Goal: Information Seeking & Learning: Find specific fact

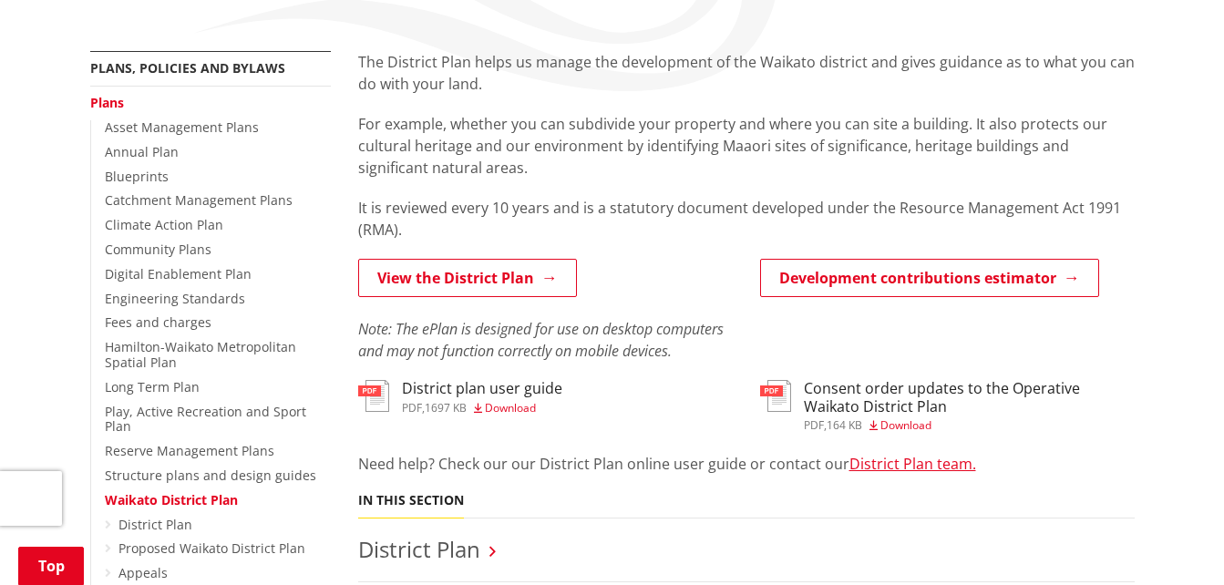
scroll to position [365, 0]
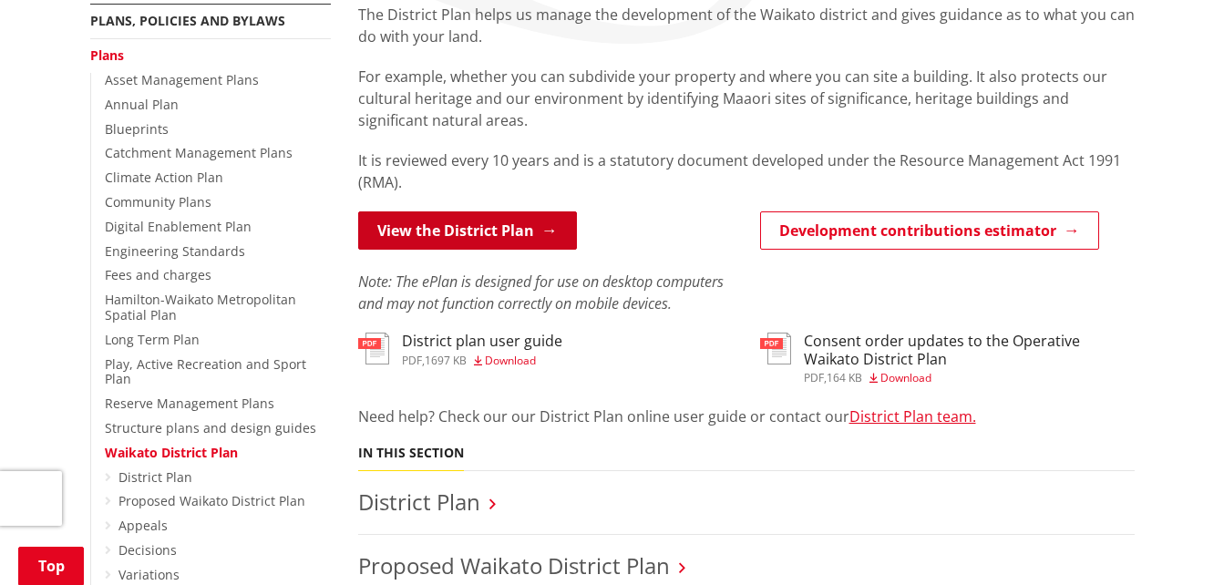
click at [468, 221] on link "View the District Plan" at bounding box center [467, 230] width 219 height 38
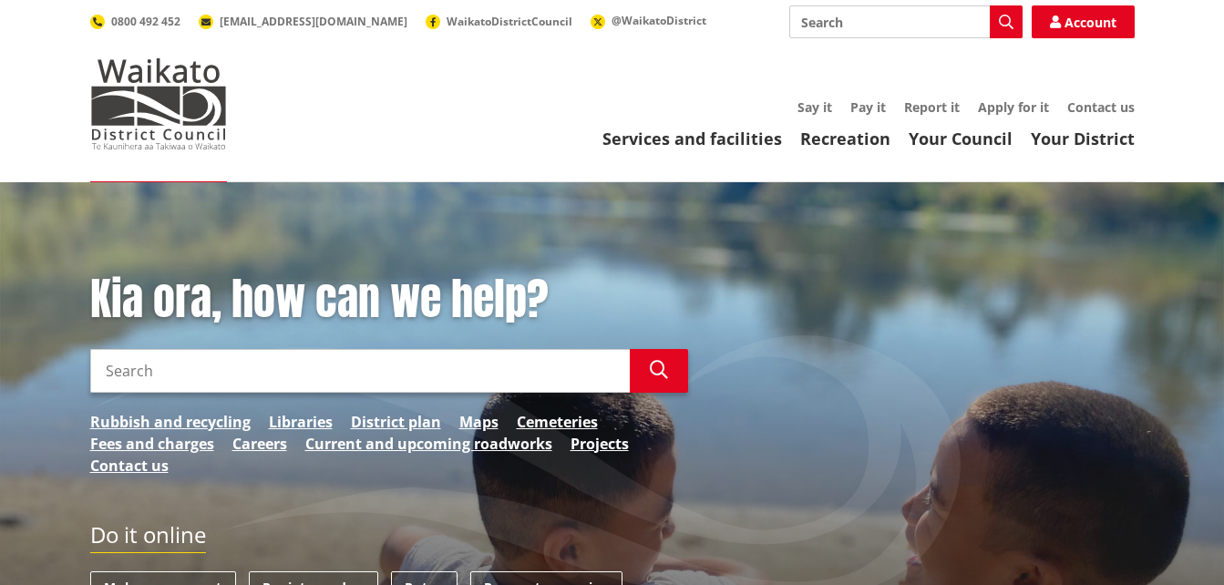
click at [349, 365] on input "Search" at bounding box center [360, 371] width 540 height 44
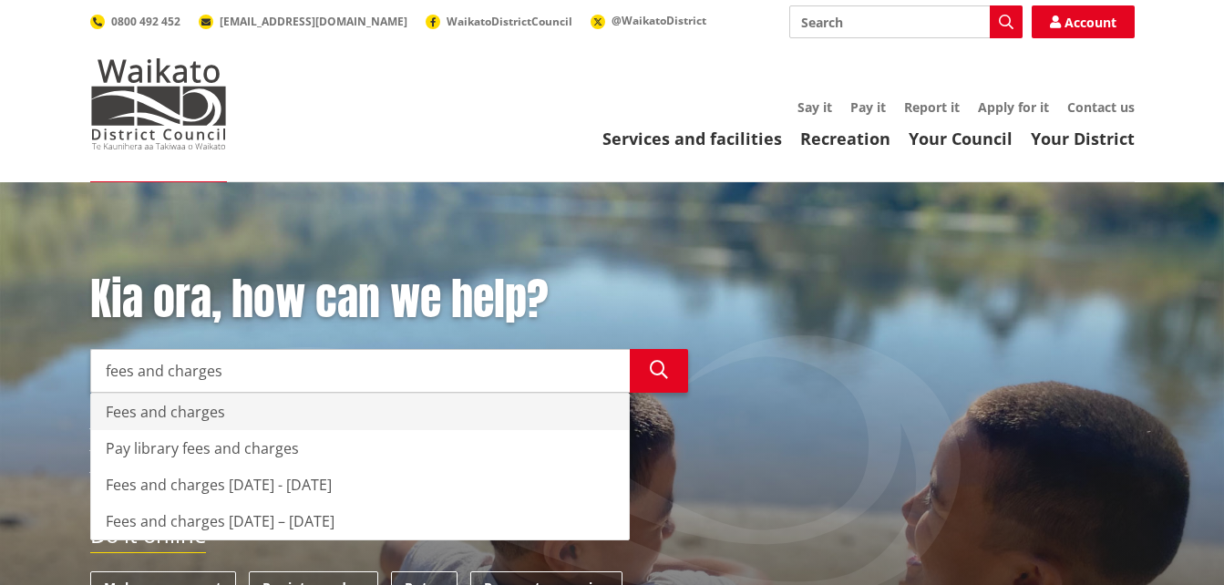
click at [167, 407] on div "Fees and charges" at bounding box center [360, 412] width 538 height 36
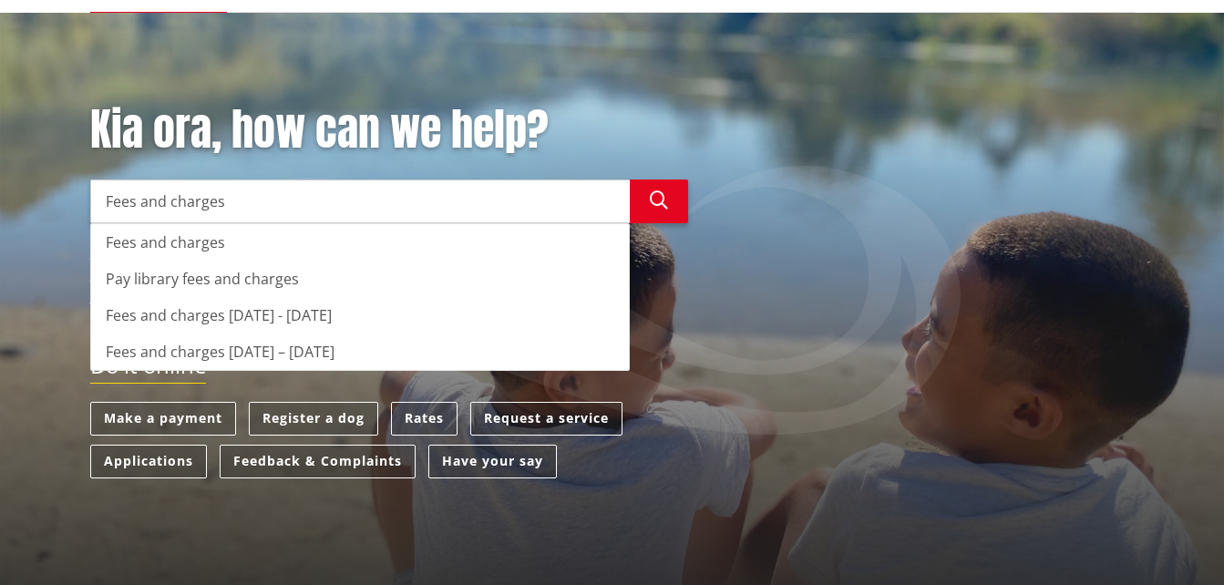
scroll to position [182, 0]
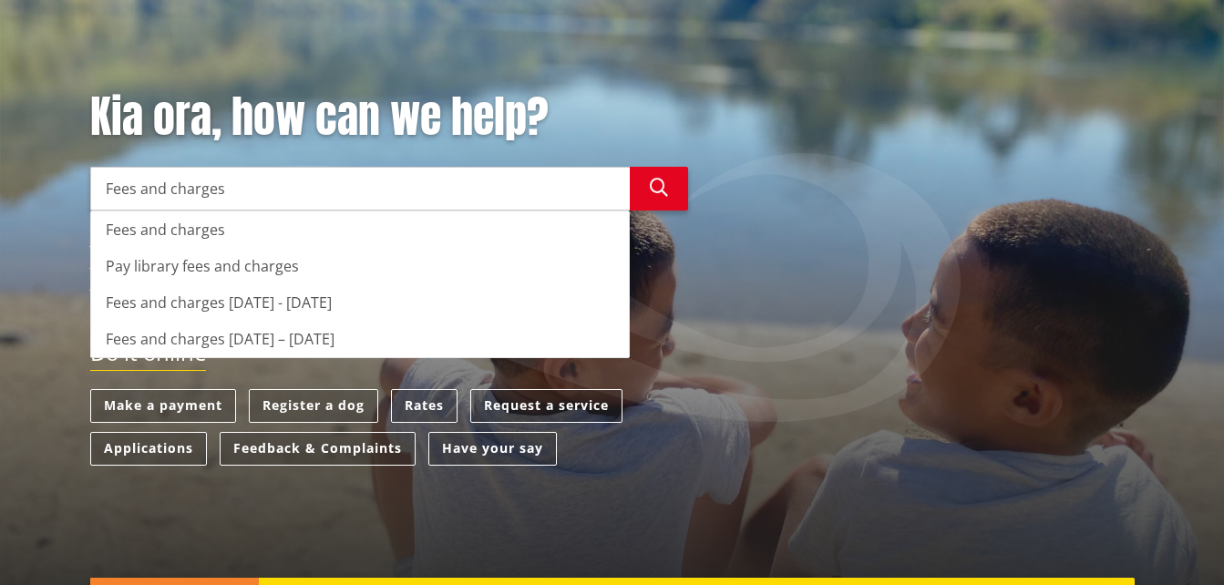
type input "Fees and charges"
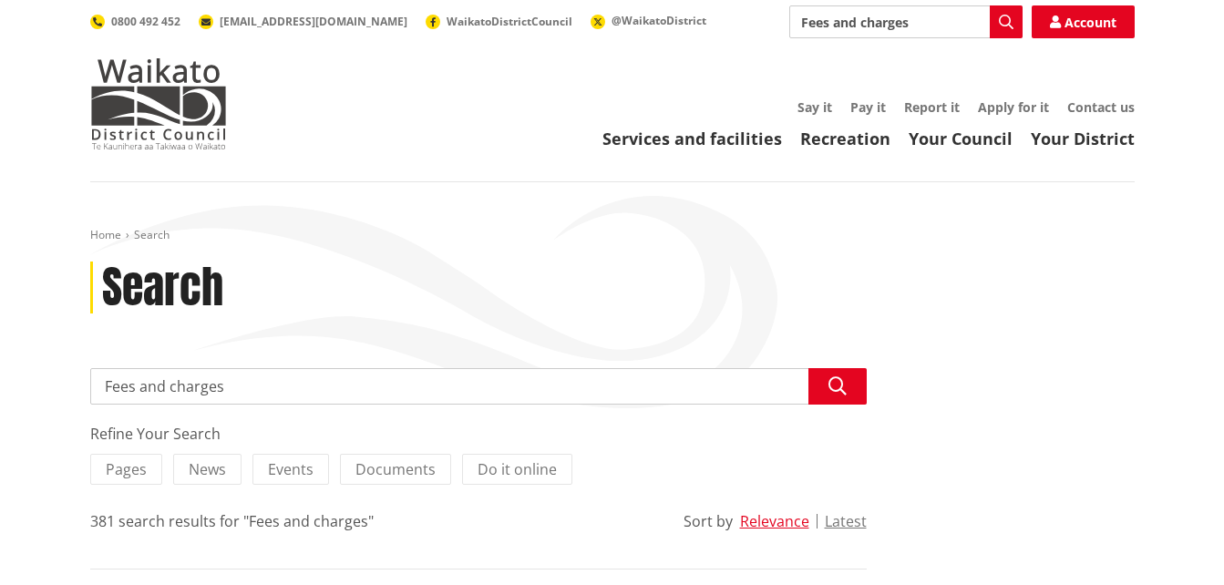
click at [248, 388] on input "Fees and charges" at bounding box center [478, 386] width 777 height 36
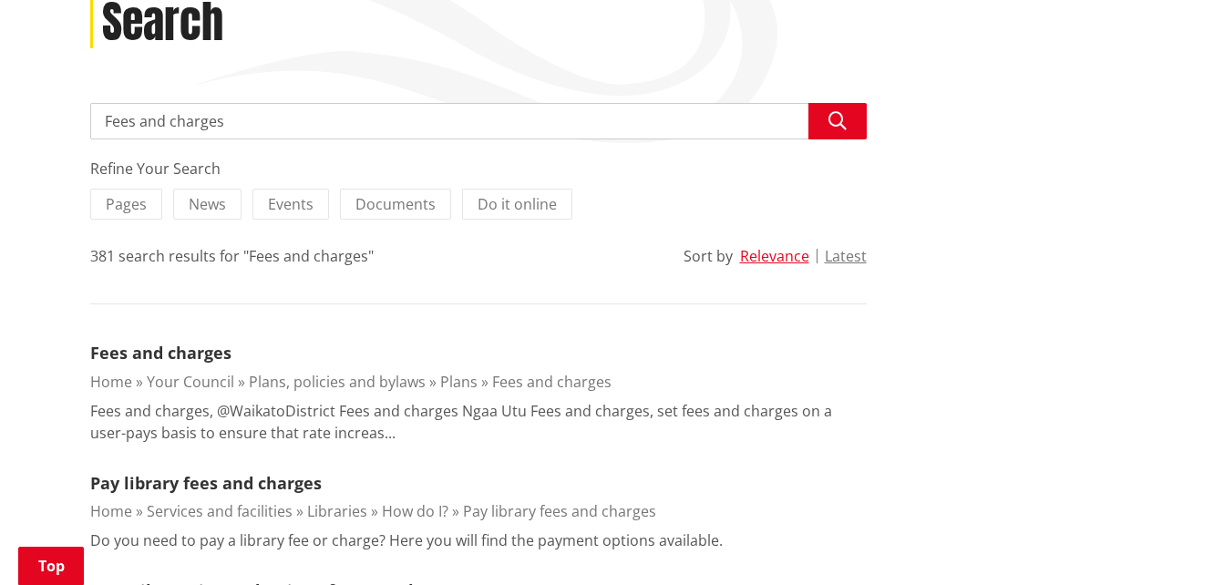
scroll to position [91, 0]
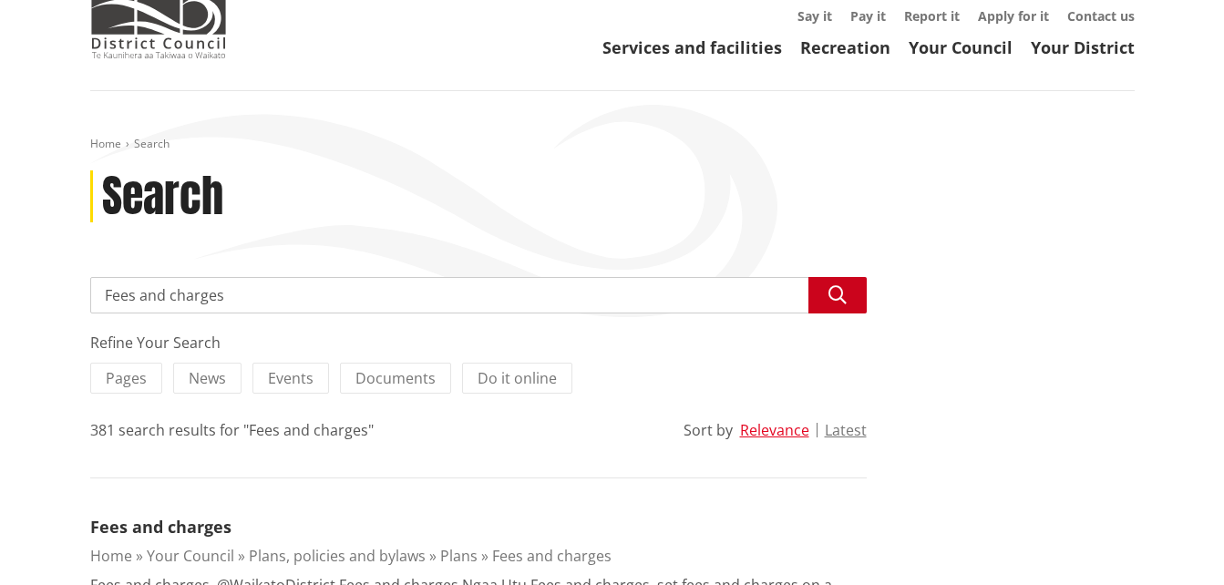
click at [848, 290] on button "Search" at bounding box center [838, 295] width 58 height 36
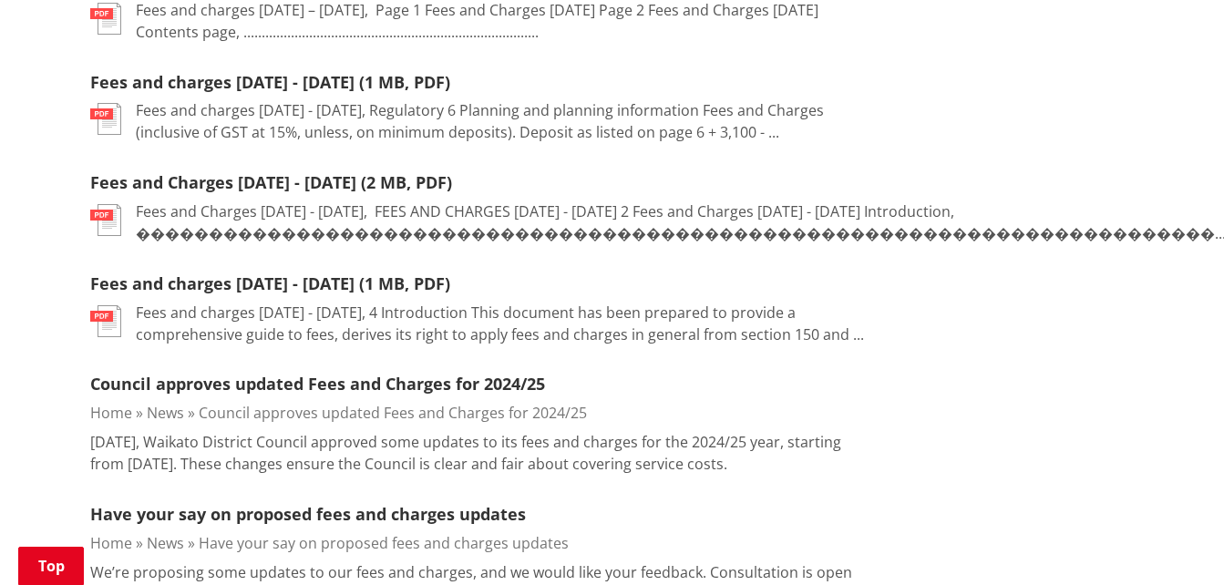
scroll to position [1185, 0]
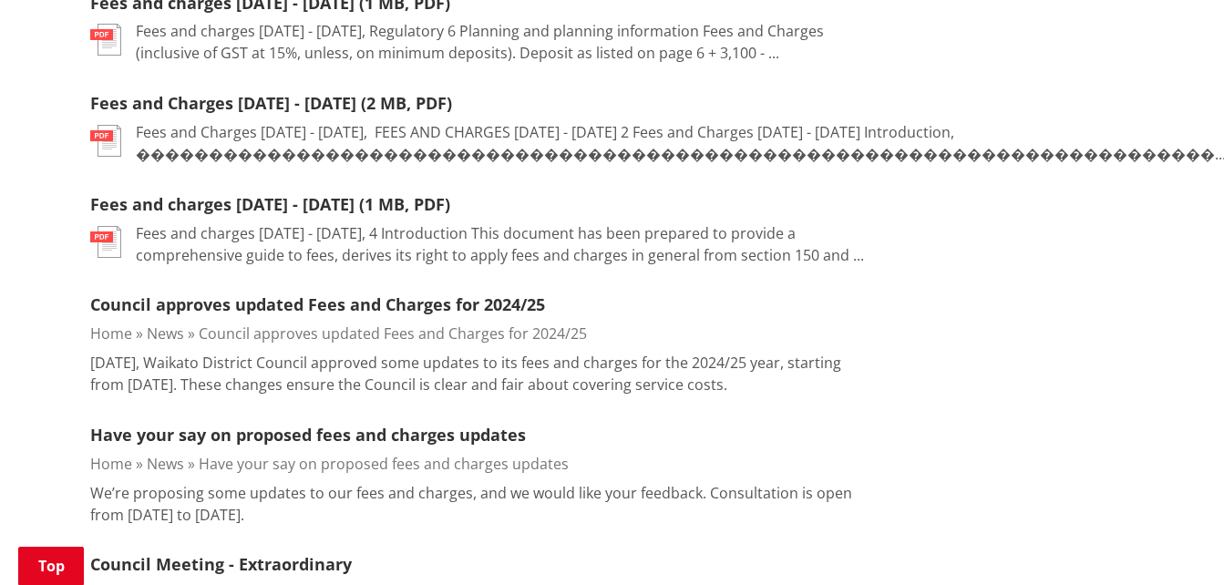
click at [114, 235] on img at bounding box center [105, 242] width 31 height 32
click at [88, 249] on div "Search Fees and charges Search Refine Your Search Pages News Events Documents D…" at bounding box center [479, 530] width 804 height 2694
click at [98, 244] on img at bounding box center [105, 242] width 31 height 32
click at [99, 243] on img at bounding box center [105, 242] width 31 height 32
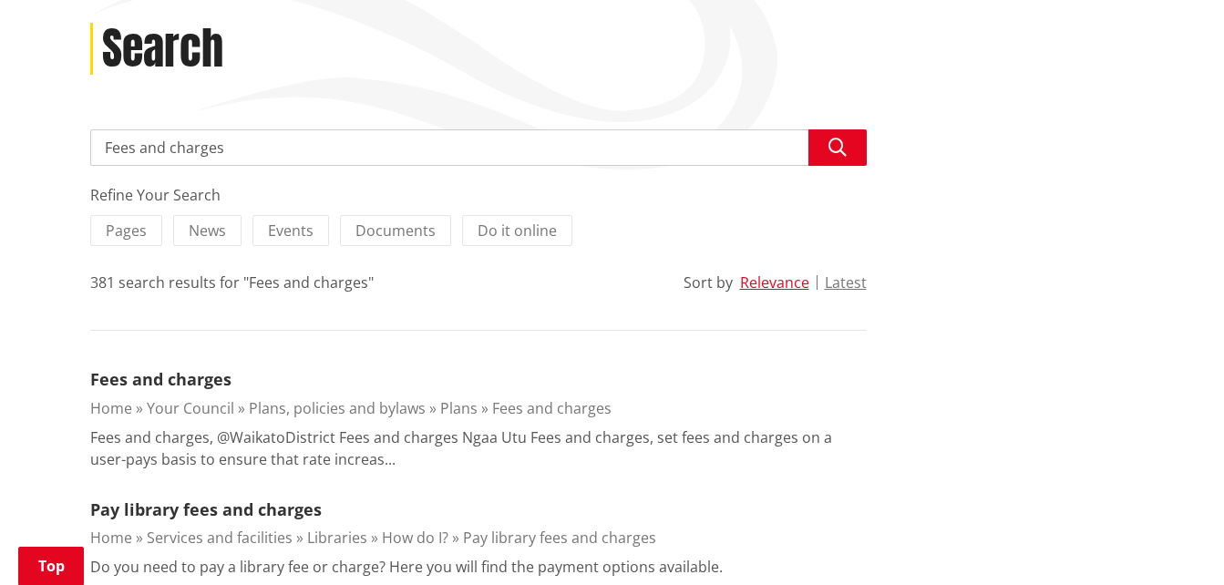
scroll to position [0, 0]
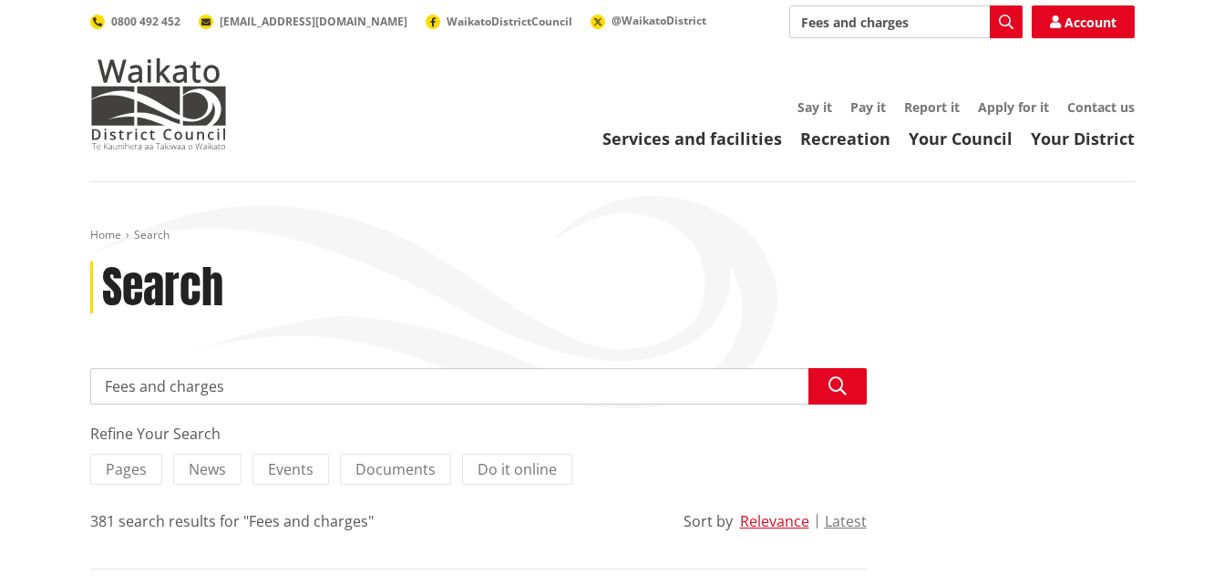
click at [372, 387] on input "Fees and charges" at bounding box center [478, 386] width 777 height 36
type input "Fees and charges 2025"
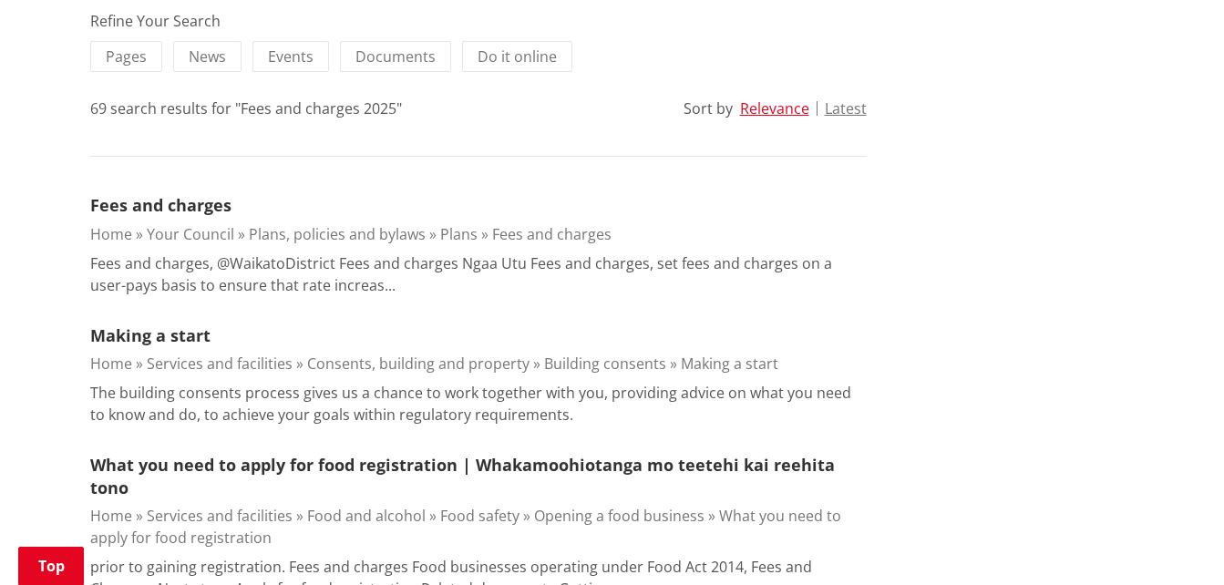
scroll to position [182, 0]
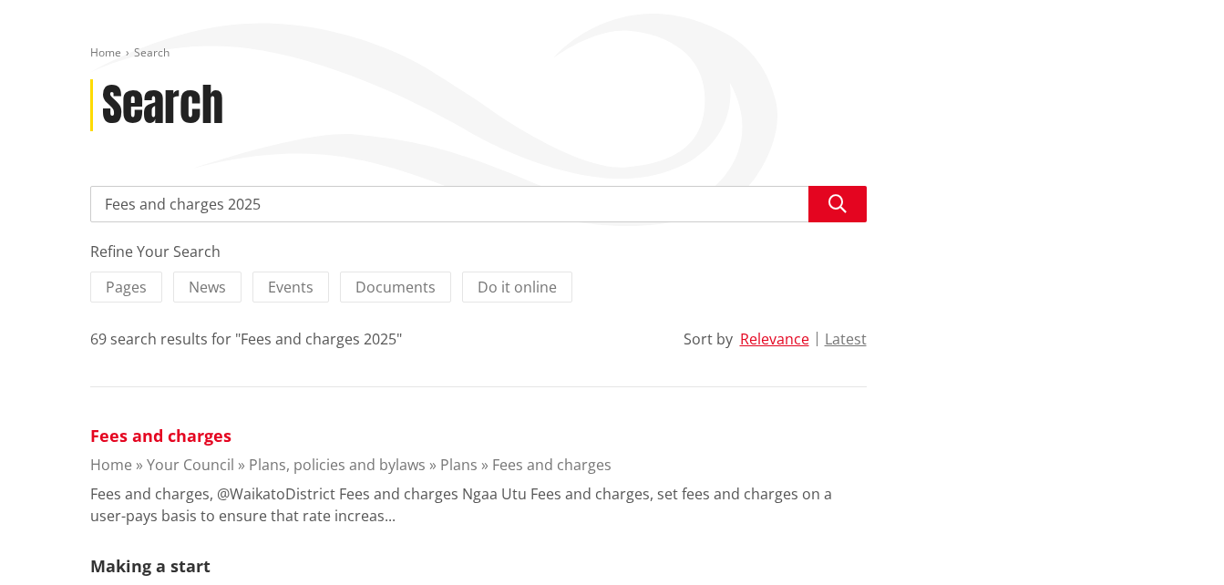
click at [161, 436] on link "Fees and charges" at bounding box center [160, 436] width 141 height 22
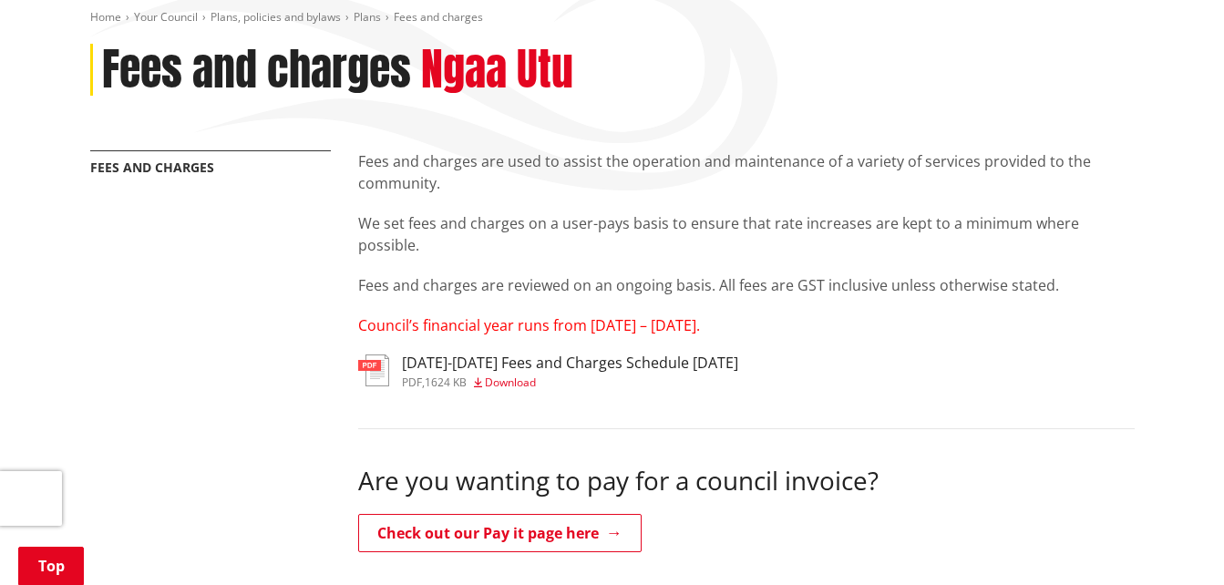
scroll to position [273, 0]
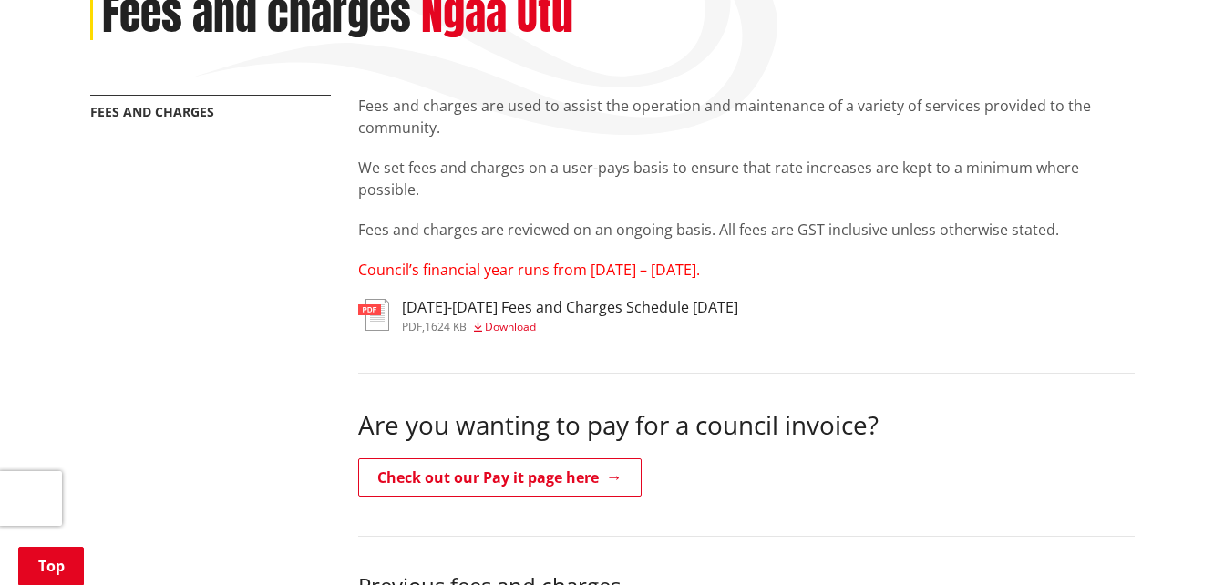
click at [507, 326] on span "Download" at bounding box center [510, 326] width 51 height 15
